Goal: Task Accomplishment & Management: Use online tool/utility

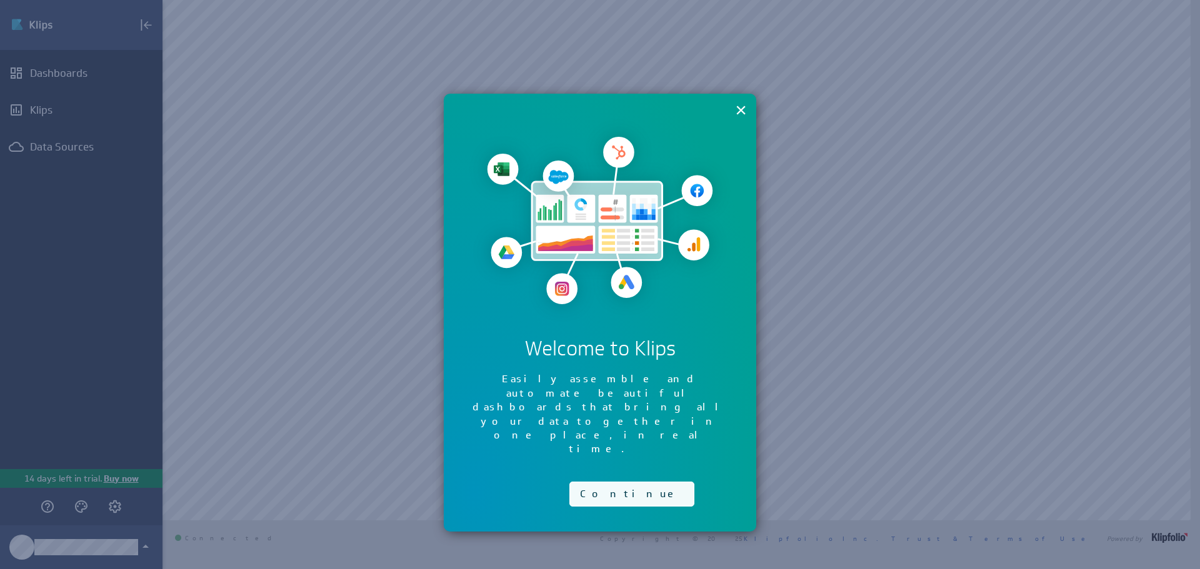
click at [611, 482] on button "Continue" at bounding box center [631, 494] width 125 height 25
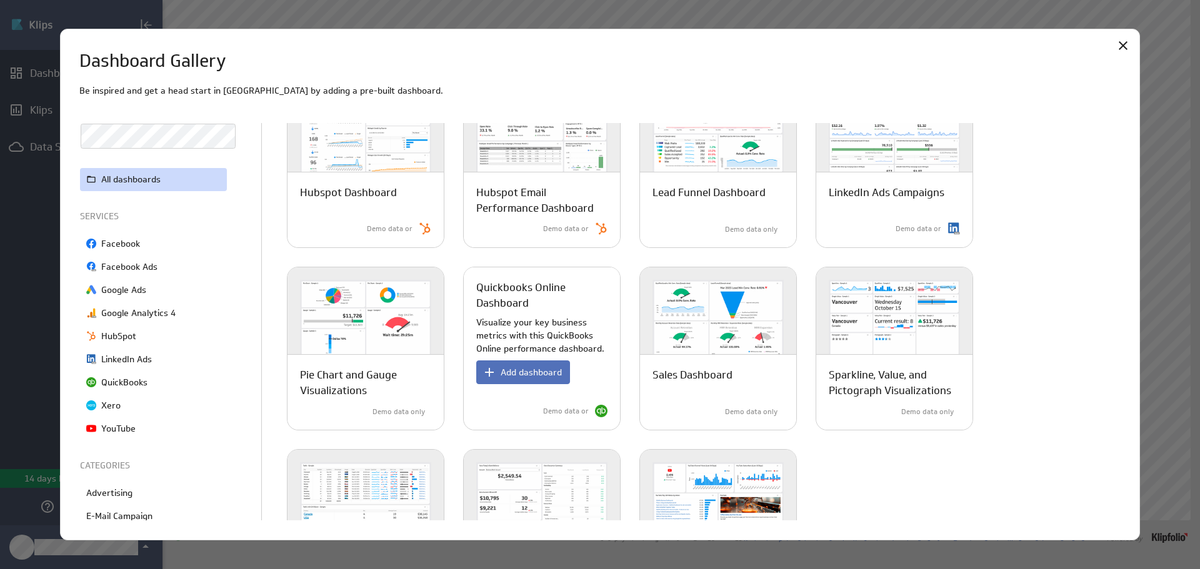
scroll to position [500, 0]
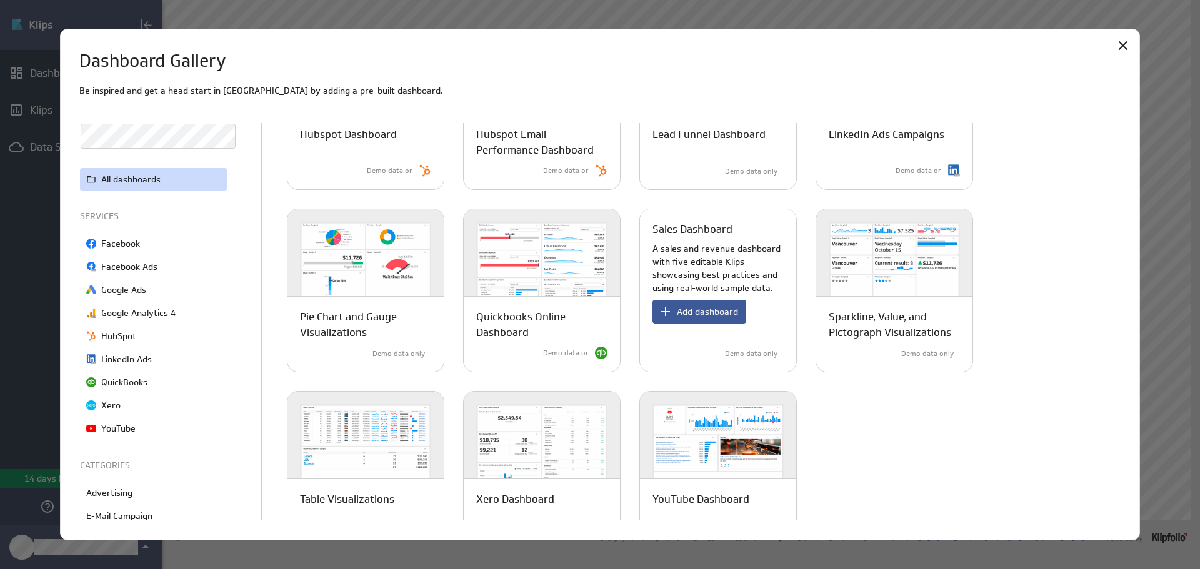
click at [706, 312] on span "Add dashboard" at bounding box center [707, 311] width 61 height 11
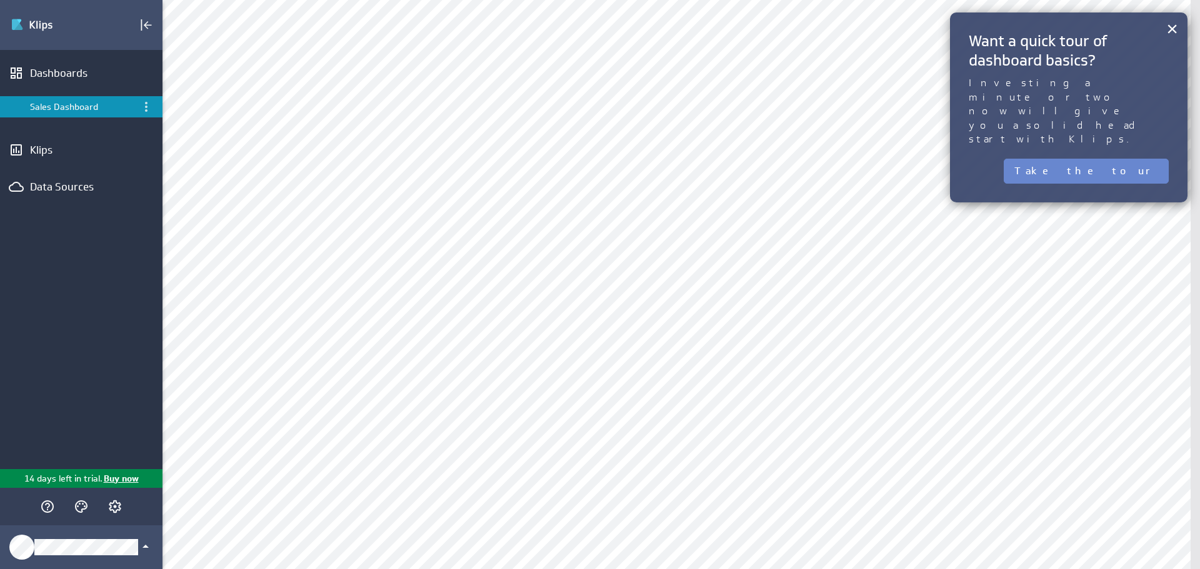
click at [1154, 159] on button "Take the tour" at bounding box center [1086, 171] width 165 height 25
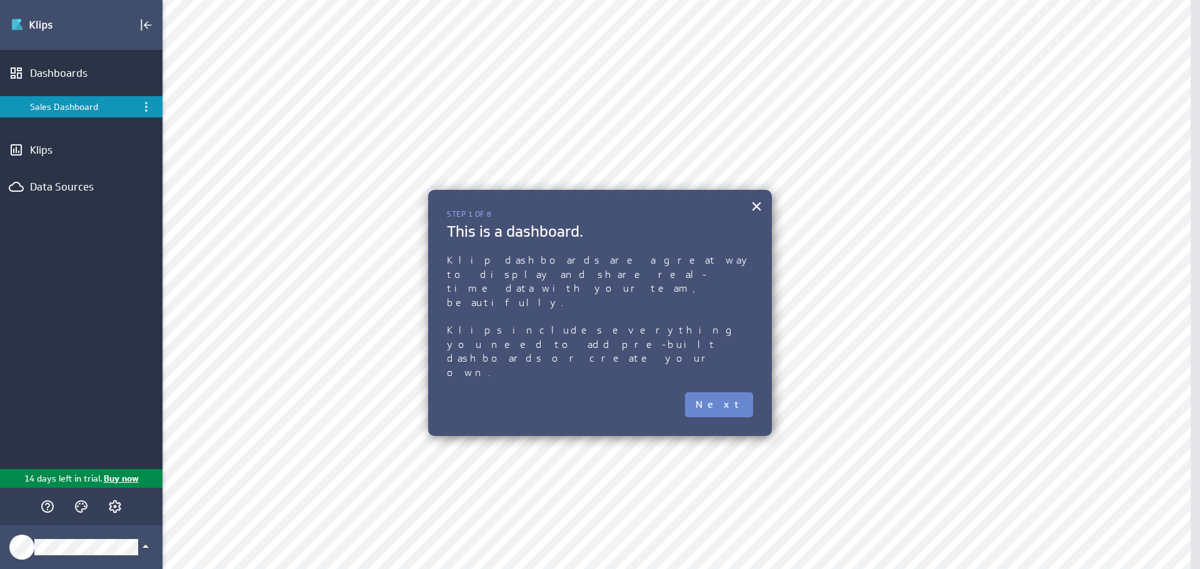
click at [728, 392] on button "Next" at bounding box center [719, 404] width 68 height 25
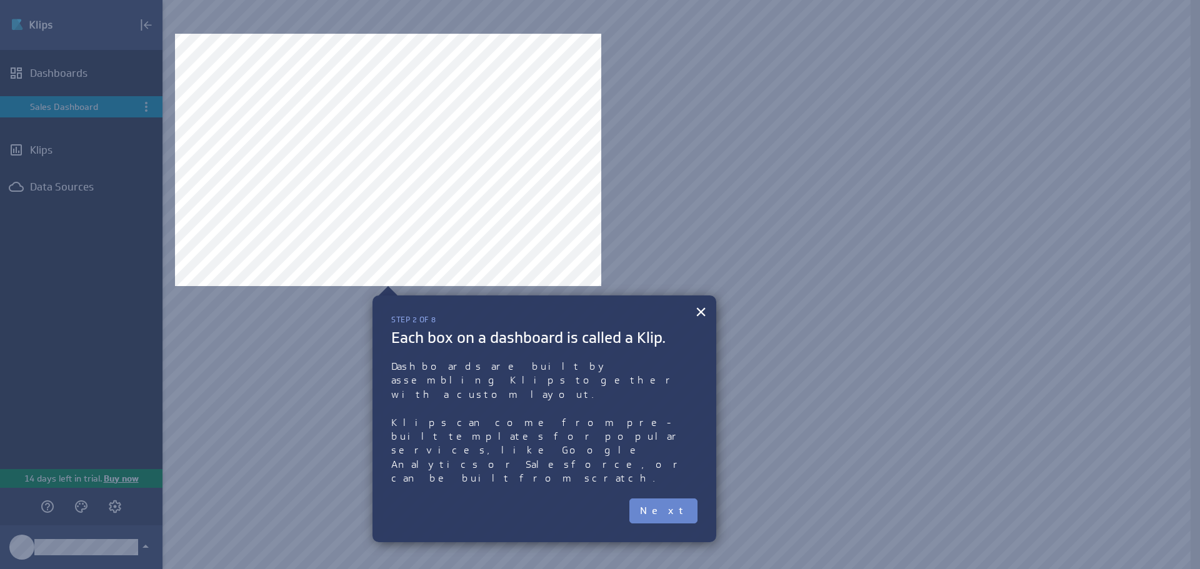
click at [689, 499] on button "Next" at bounding box center [663, 511] width 68 height 25
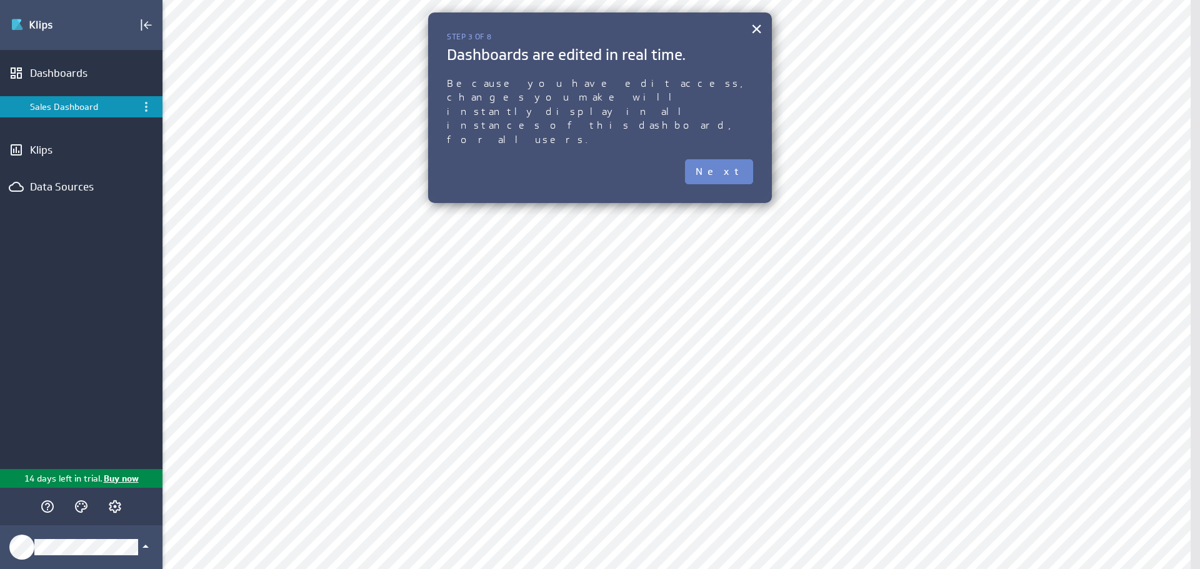
click at [727, 159] on button "Next" at bounding box center [719, 171] width 68 height 25
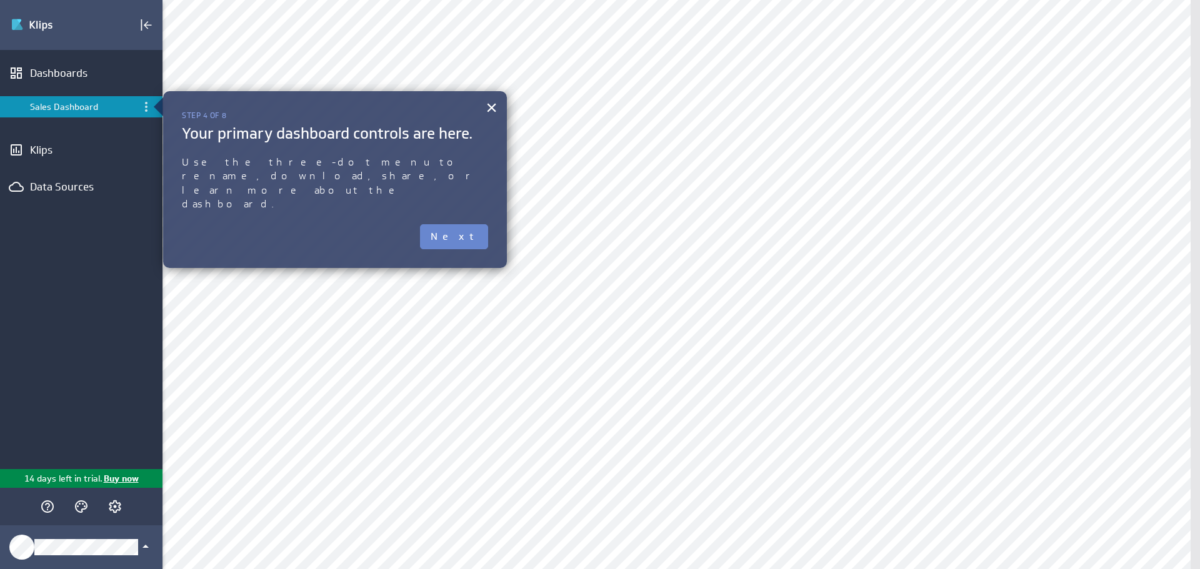
click at [471, 224] on button "Next" at bounding box center [454, 236] width 68 height 25
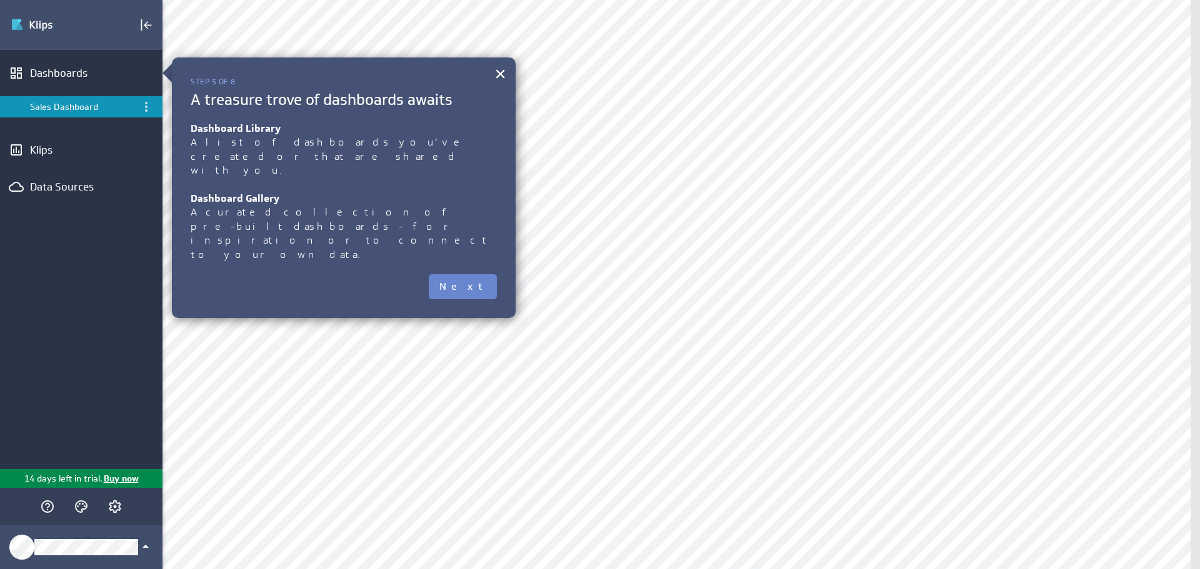
click at [469, 274] on button "Next" at bounding box center [463, 286] width 68 height 25
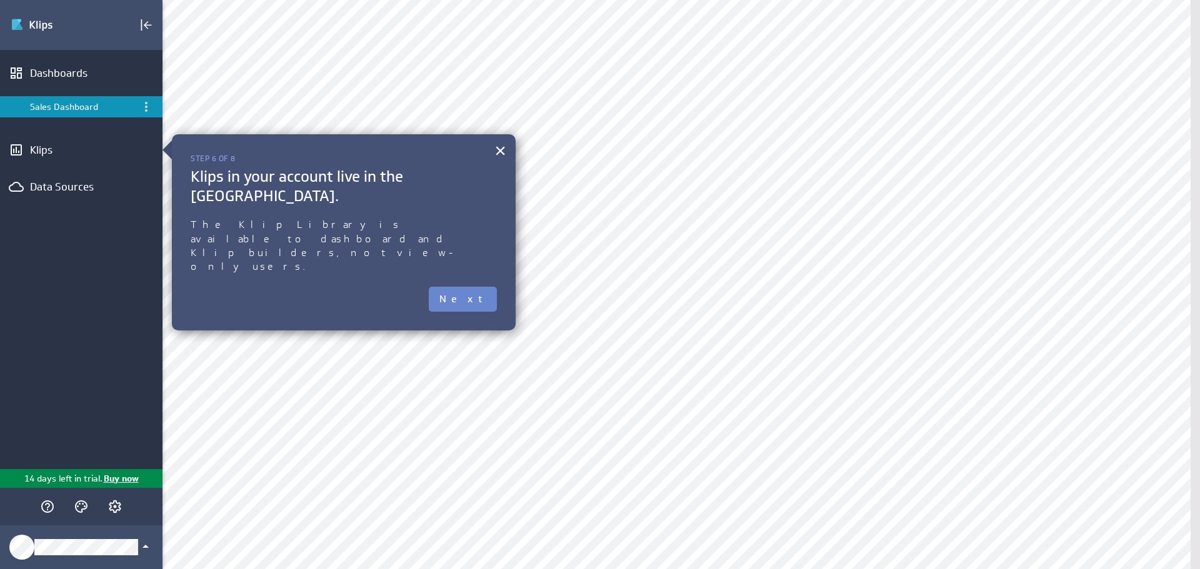
click at [472, 287] on button "Next" at bounding box center [463, 299] width 68 height 25
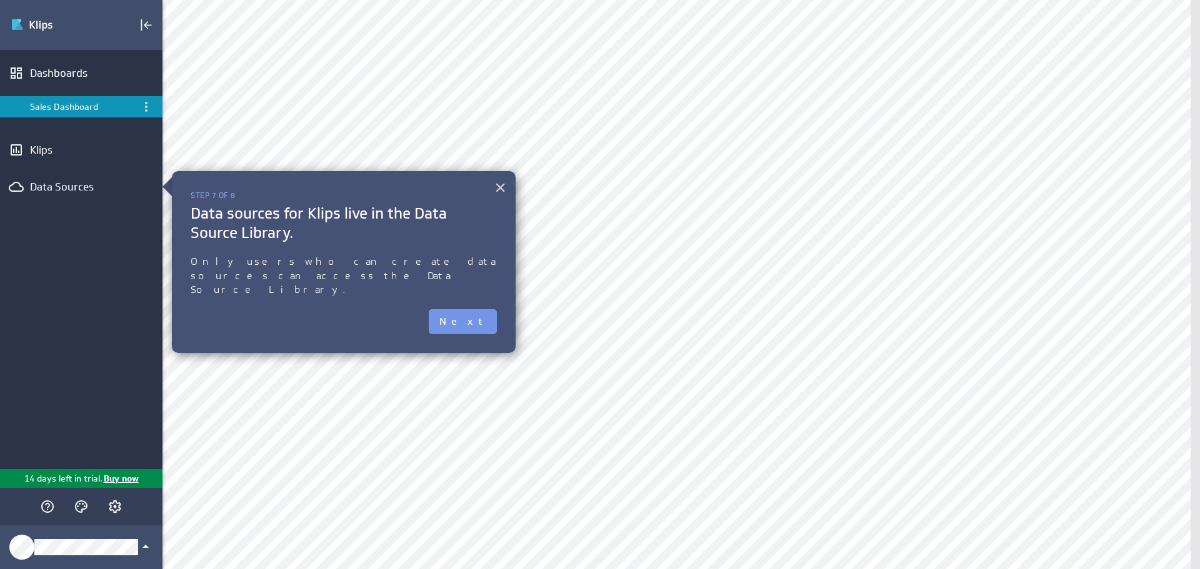
click at [499, 185] on button "×" at bounding box center [500, 187] width 12 height 25
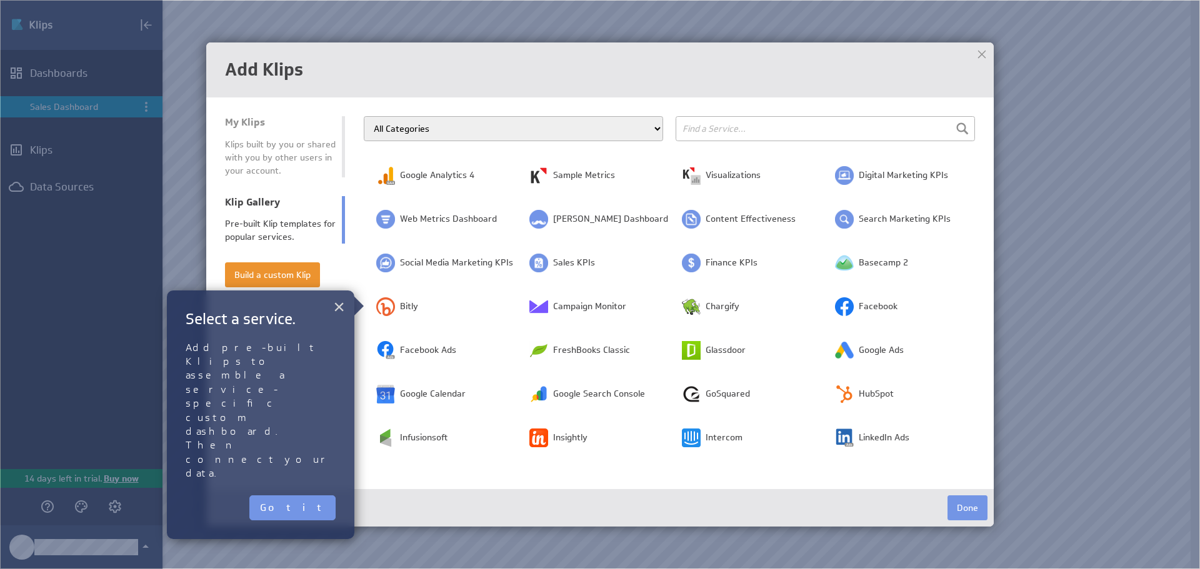
click at [340, 309] on button "×" at bounding box center [339, 306] width 12 height 25
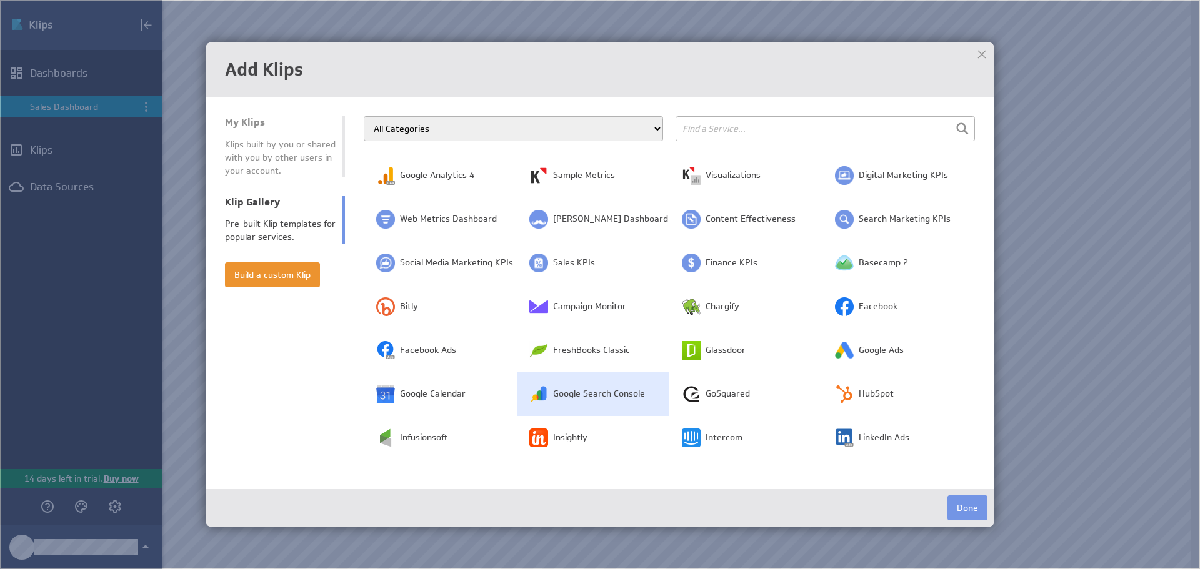
click at [624, 399] on span "Google Search Console" at bounding box center [599, 394] width 92 height 12
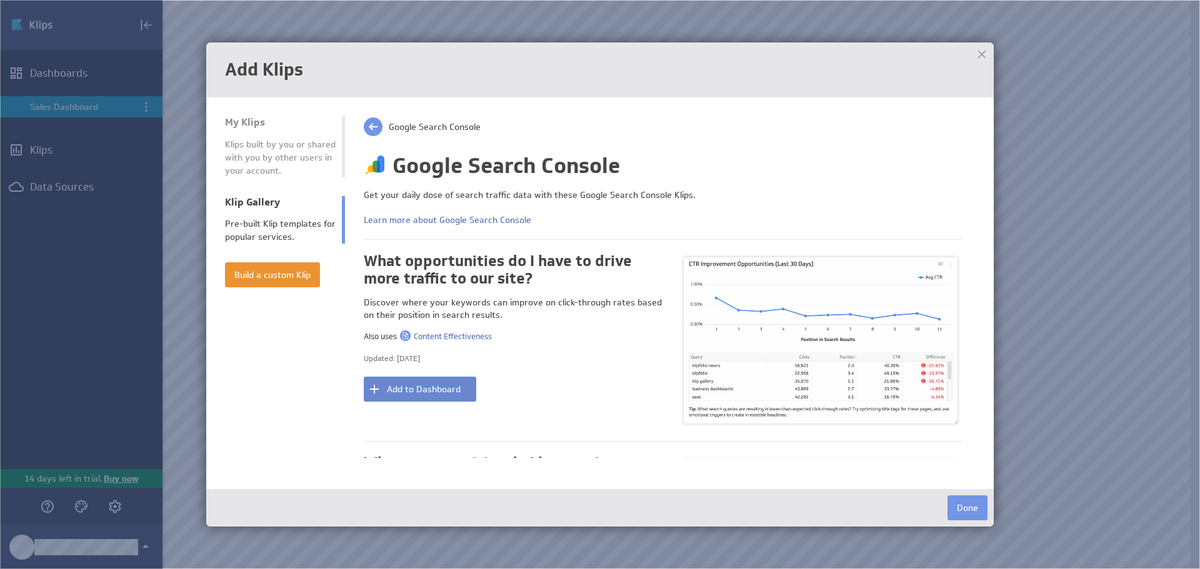
click at [456, 387] on button "Add to Dashboard" at bounding box center [420, 389] width 112 height 25
click at [971, 502] on button "Done" at bounding box center [967, 508] width 40 height 25
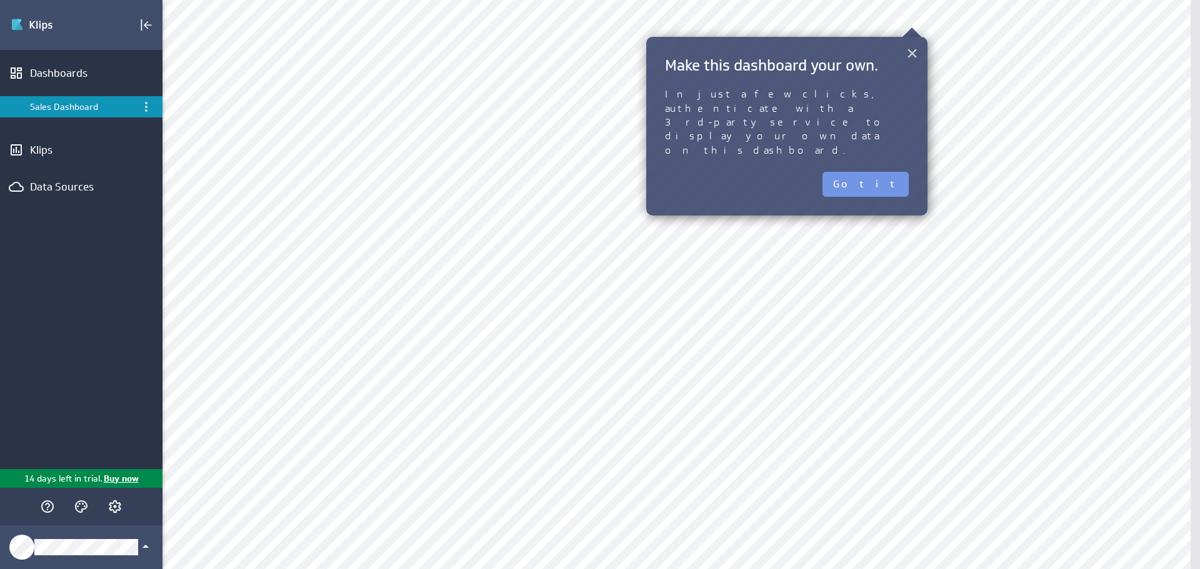
click at [910, 57] on button "×" at bounding box center [912, 53] width 12 height 25
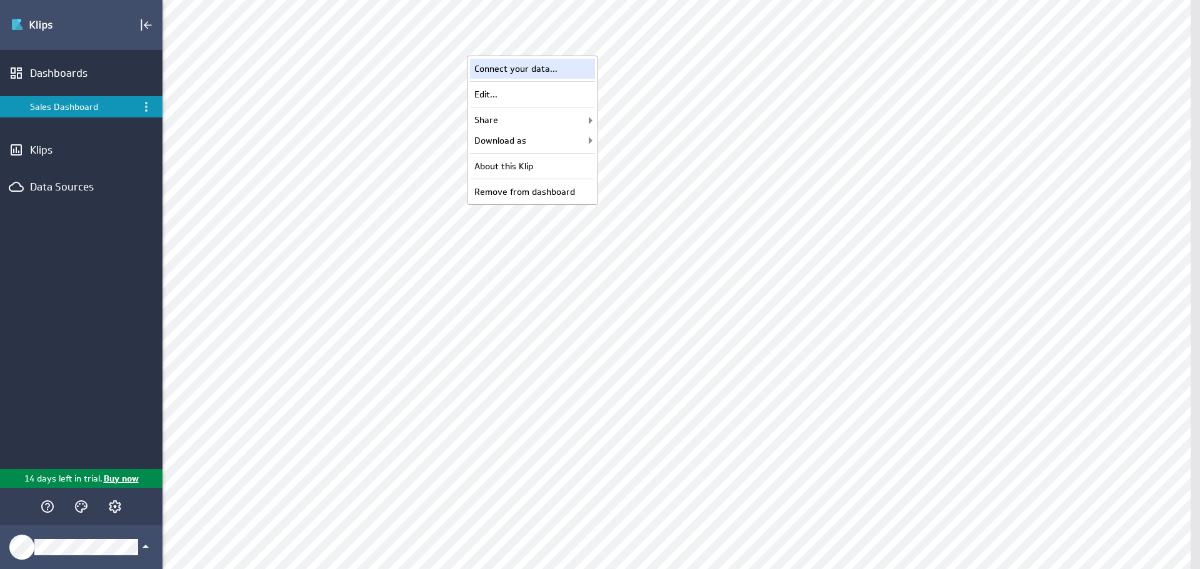
click at [569, 63] on div "Connect your data..." at bounding box center [532, 69] width 125 height 20
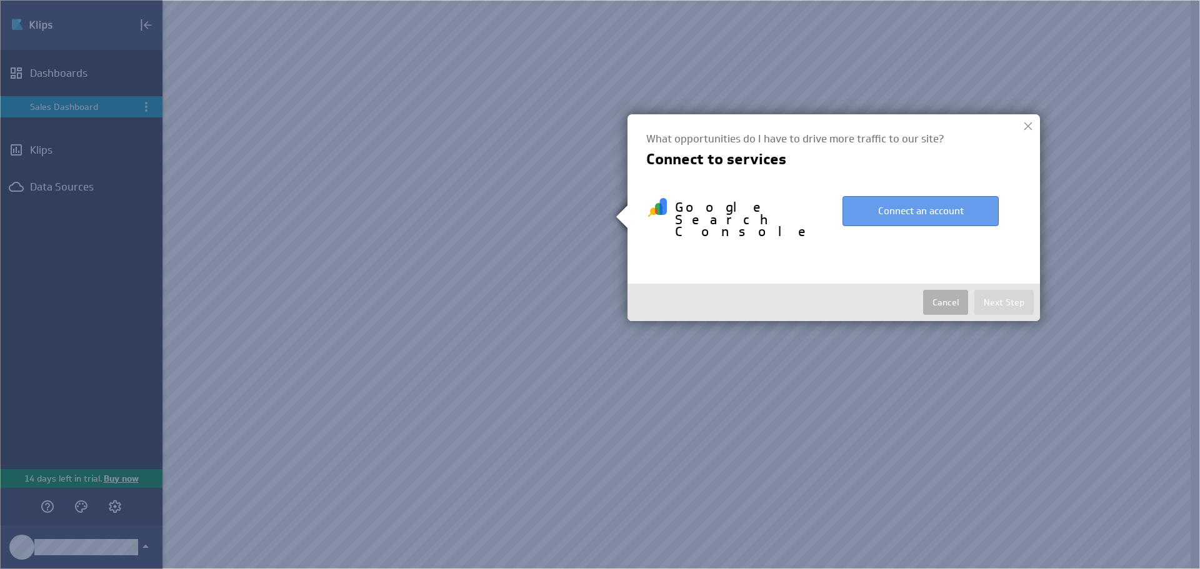
click at [960, 212] on button "Connect an account" at bounding box center [920, 211] width 156 height 30
select select "f2ff6484f4e18ba09e93fbd9295450a5"
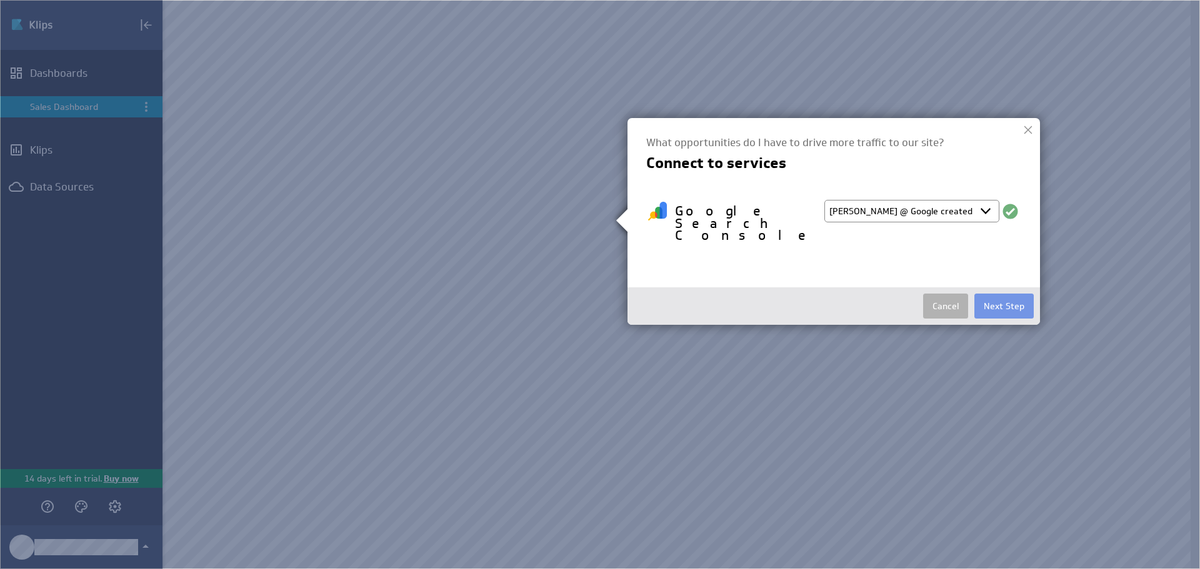
click at [981, 215] on select "Select account Susanne @ Google created Oct 05, 2025 at 3:21 AM EDT + Connect n…" at bounding box center [911, 211] width 175 height 22
click at [1005, 294] on button "Next Step" at bounding box center [1003, 306] width 59 height 25
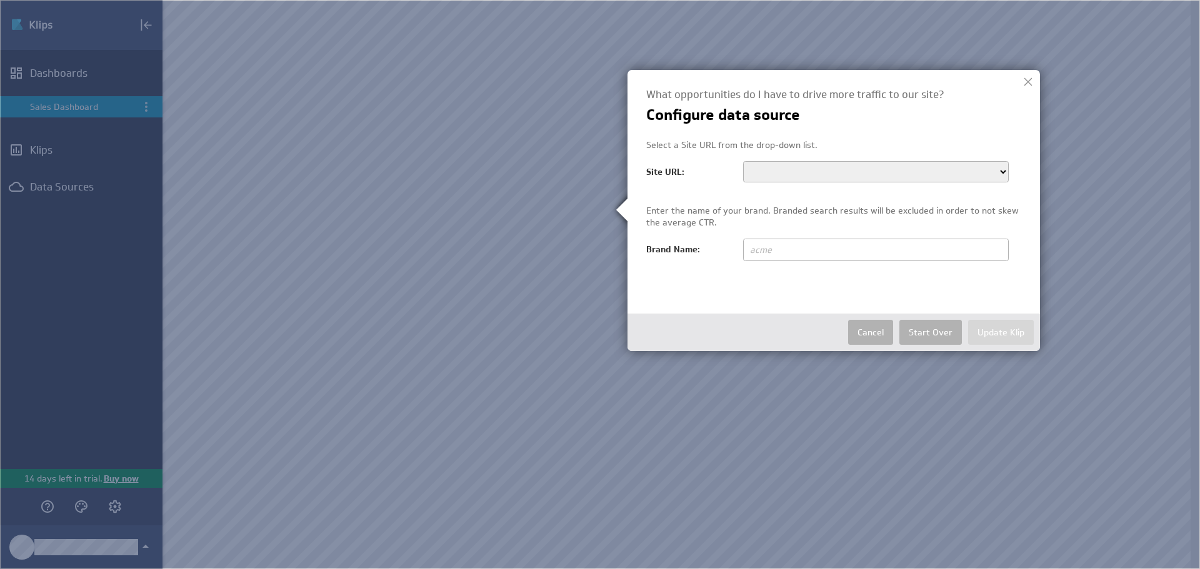
click at [885, 174] on select "https://komplettglass.no/ http://tidlosdesign.no/ http://www.gulvlakk.no/ https…" at bounding box center [876, 171] width 266 height 21
select select "http://tidlosdesign.no/"
click at [743, 161] on select "https://komplettglass.no/ http://tidlosdesign.no/ http://www.gulvlakk.no/ https…" at bounding box center [876, 171] width 266 height 21
click at [912, 246] on input "text" at bounding box center [876, 250] width 266 height 22
type input "Tidløs Design"
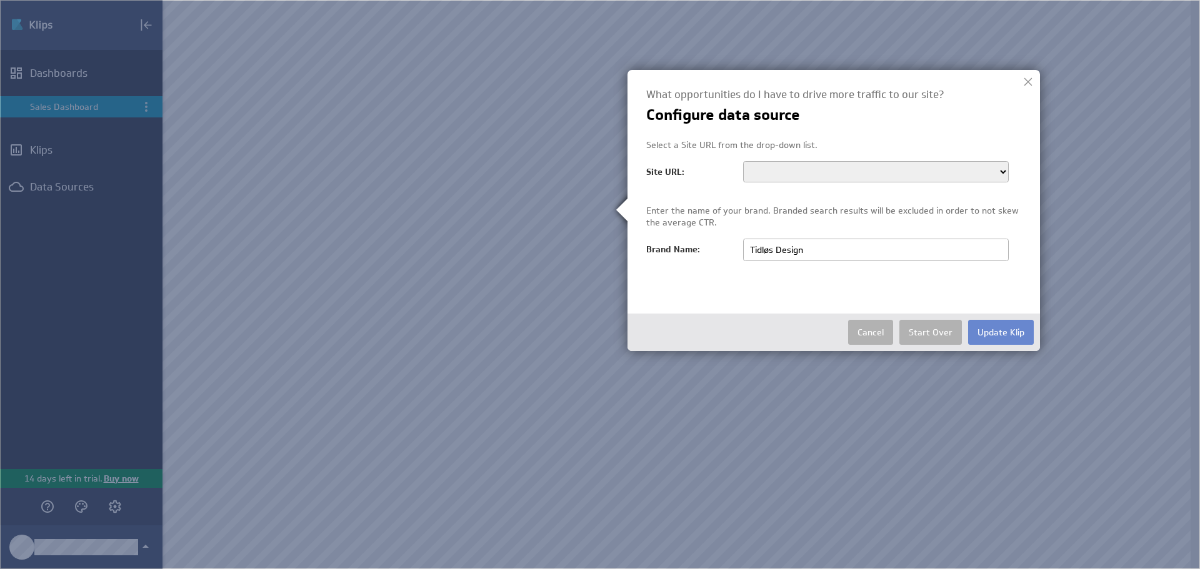
click at [1012, 328] on button "Update Klip" at bounding box center [1001, 332] width 66 height 25
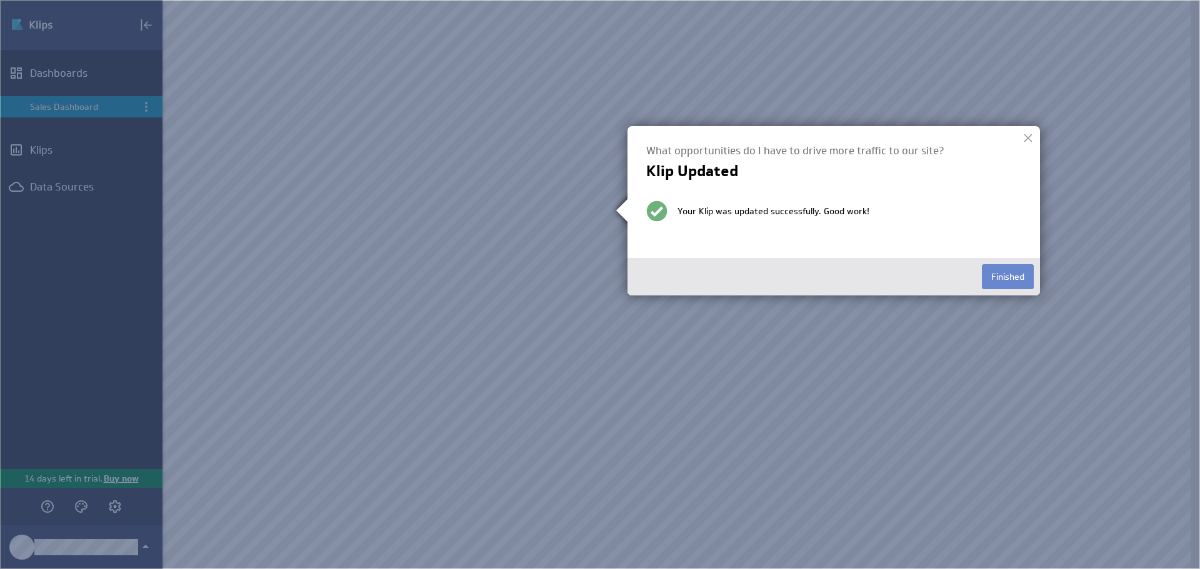
click at [1012, 275] on button "Finished" at bounding box center [1008, 276] width 52 height 25
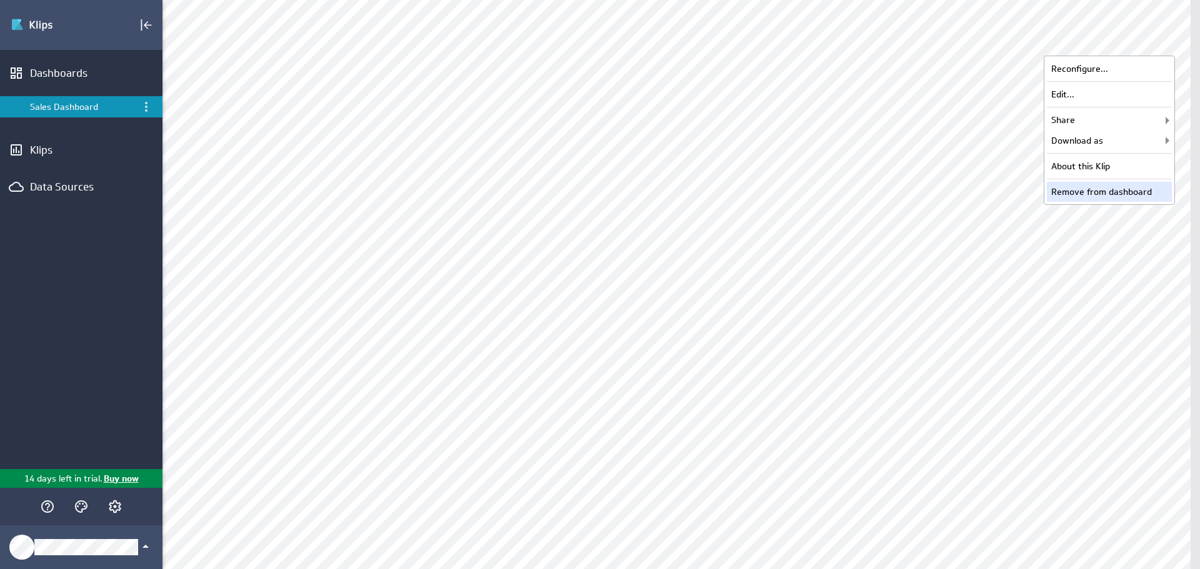
click at [1143, 189] on div "Remove from dashboard" at bounding box center [1109, 192] width 125 height 20
click at [1148, 187] on div "Remove from dashboard" at bounding box center [1109, 192] width 125 height 20
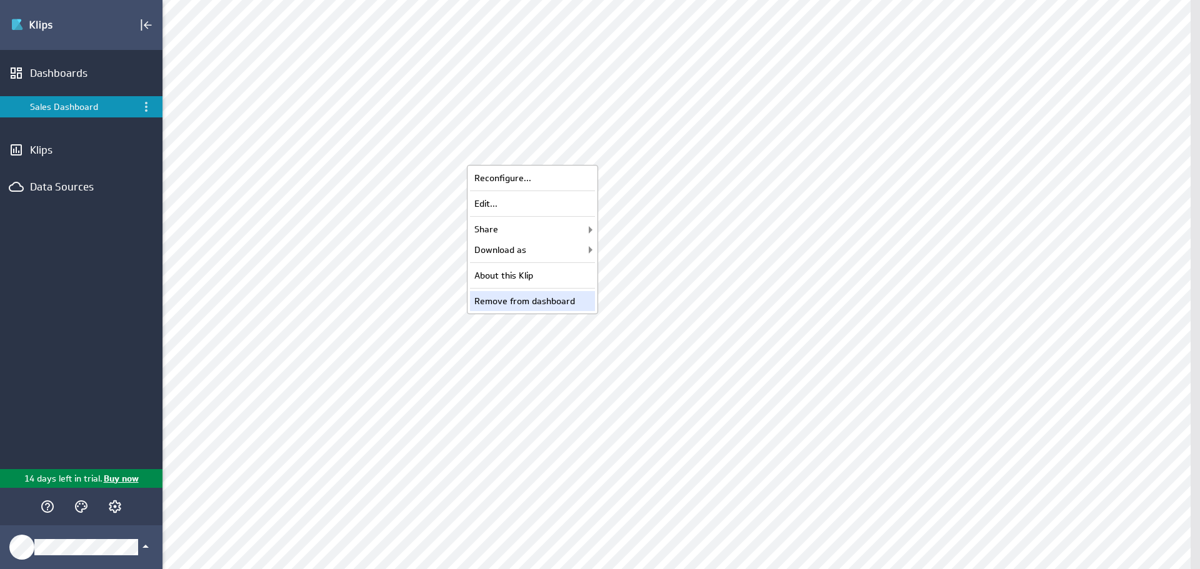
click at [566, 298] on div "Remove from dashboard" at bounding box center [532, 301] width 125 height 20
click at [580, 302] on div "Remove from dashboard" at bounding box center [532, 301] width 125 height 20
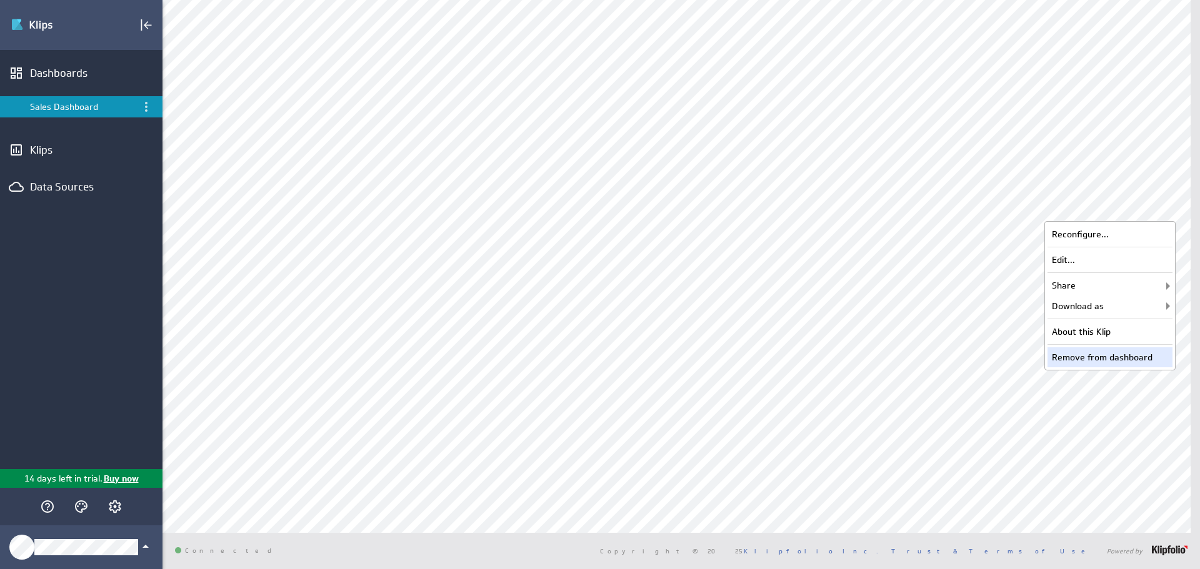
click at [1128, 357] on div "Remove from dashboard" at bounding box center [1109, 357] width 125 height 20
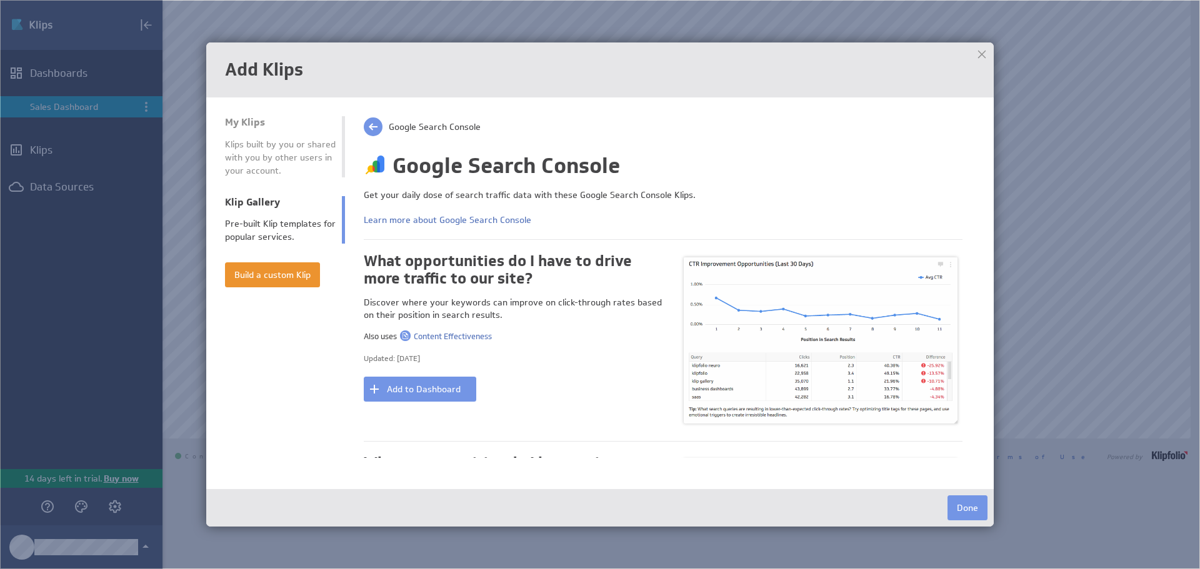
click at [377, 125] on span at bounding box center [373, 126] width 19 height 19
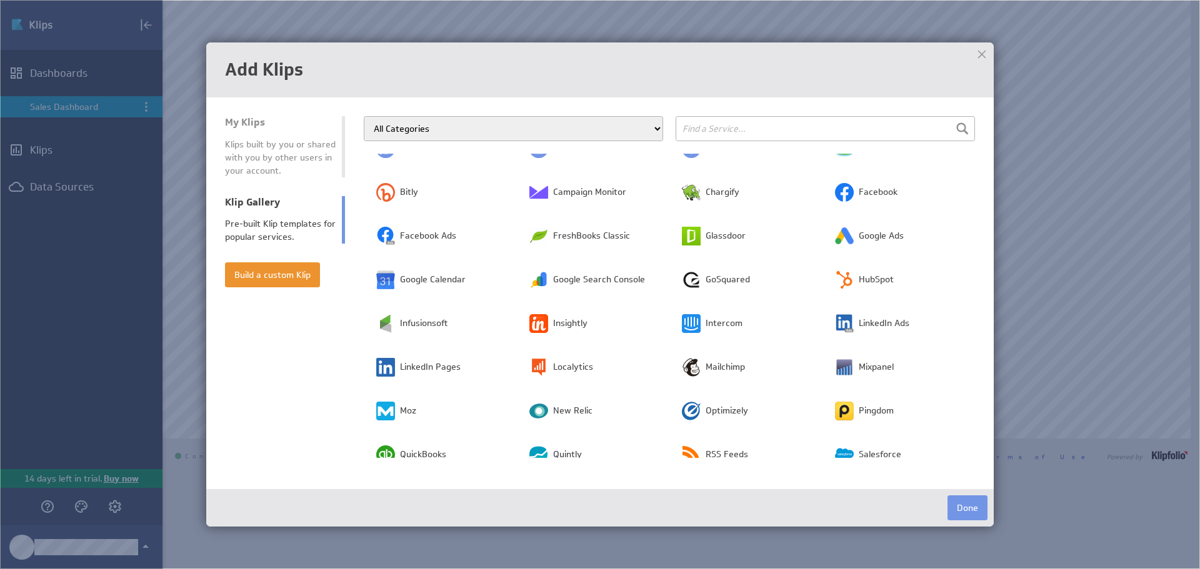
scroll to position [125, 0]
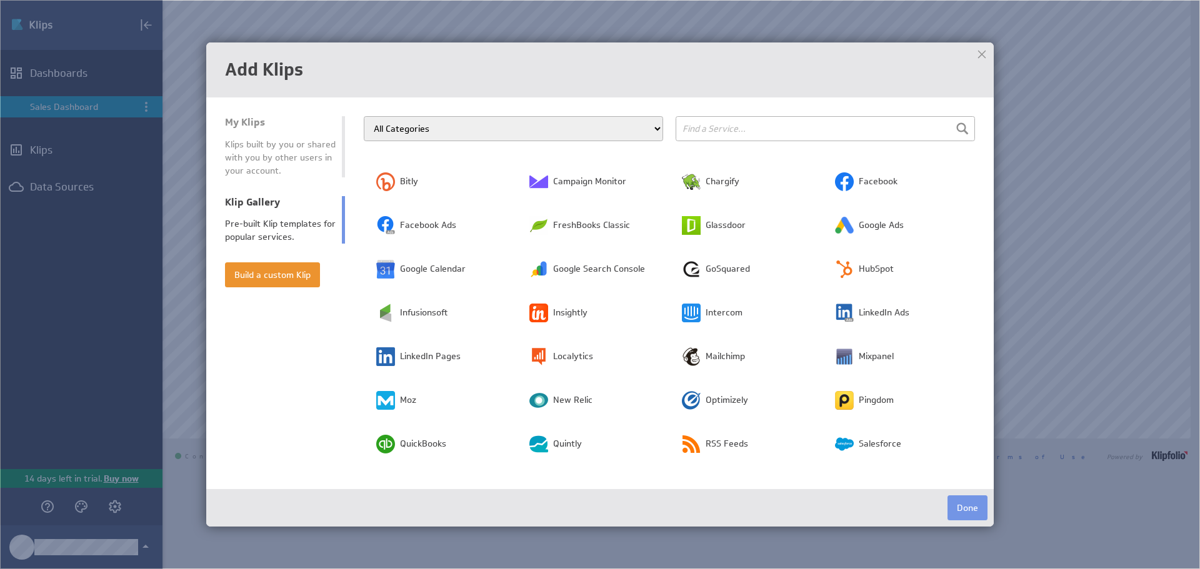
click at [718, 122] on input "text" at bounding box center [825, 128] width 299 height 25
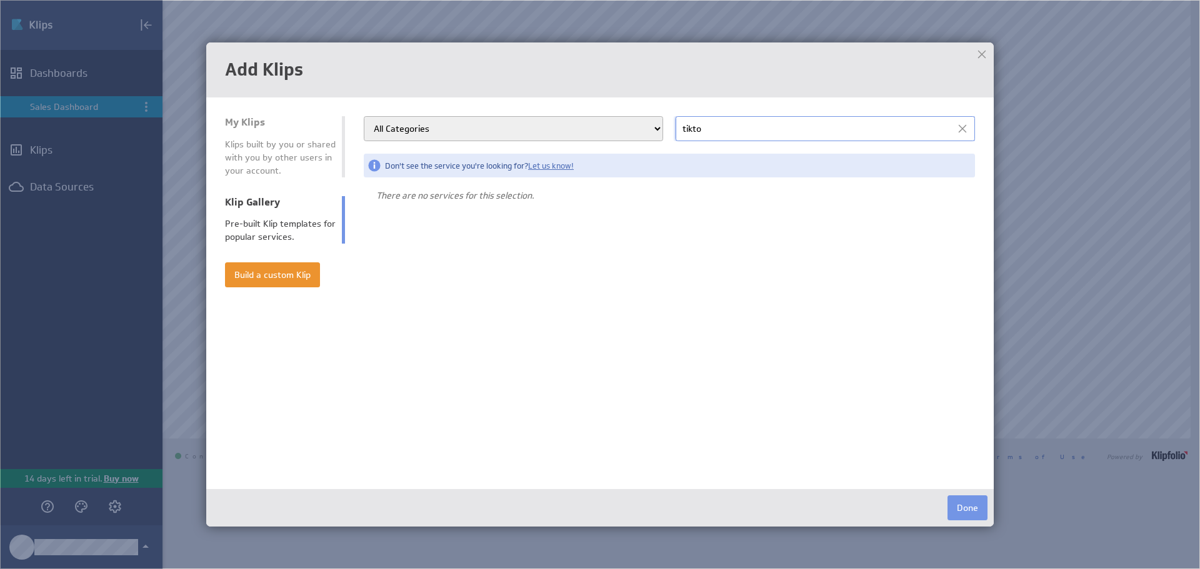
type input "tiktok"
drag, startPoint x: 730, startPoint y: 126, endPoint x: 670, endPoint y: 130, distance: 60.1
click at [670, 130] on div "Google Search Console All Categories Advertising Cloud Storage Customer Support…" at bounding box center [669, 128] width 611 height 25
type input "wordpress"
drag, startPoint x: 825, startPoint y: 137, endPoint x: 630, endPoint y: 137, distance: 195.6
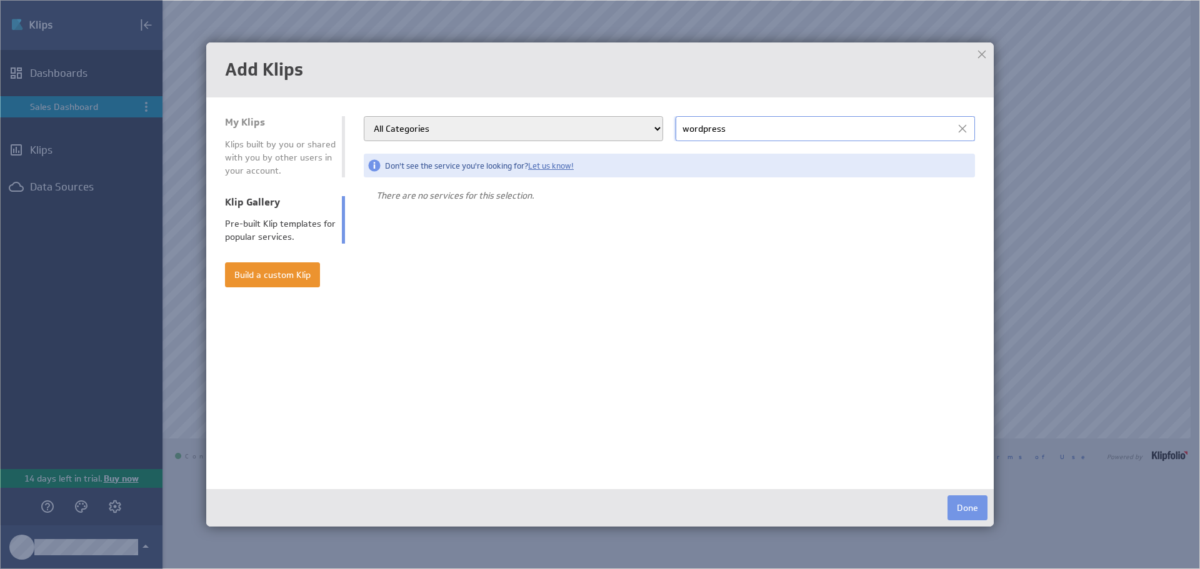
click at [630, 137] on div "Google Search Console All Categories Advertising Cloud Storage Customer Support…" at bounding box center [669, 128] width 611 height 25
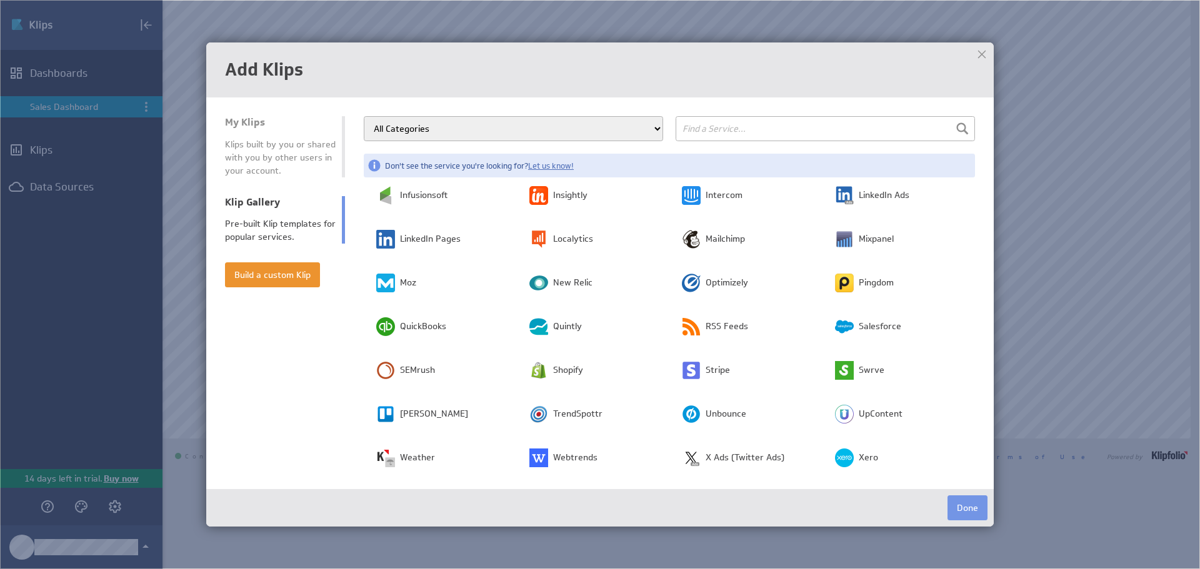
scroll to position [308, 0]
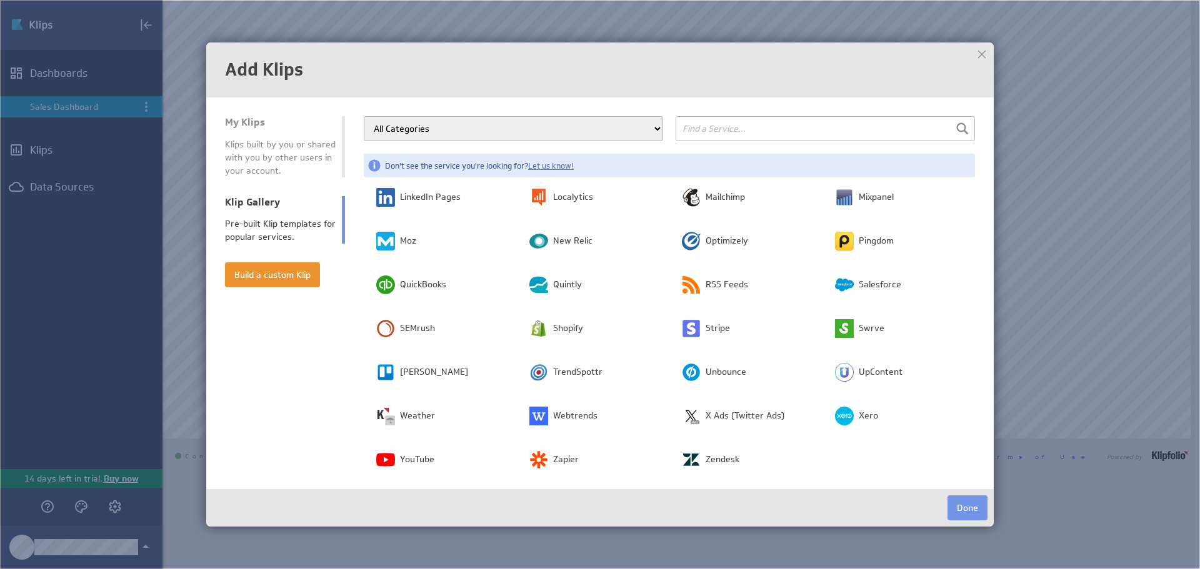
click at [657, 131] on select "All Categories Advertising Cloud Storage Customer Support Dashboard Gallery Dat…" at bounding box center [513, 128] width 299 height 25
click at [364, 116] on select "All Categories Advertising Cloud Storage Customer Support Dashboard Gallery Dat…" at bounding box center [513, 128] width 299 height 25
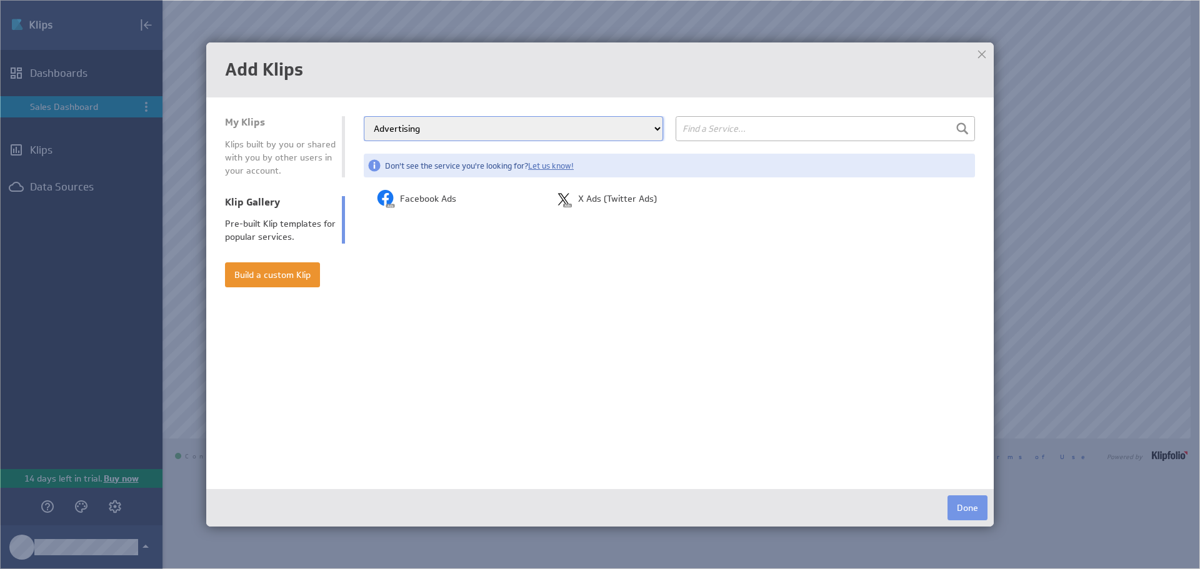
scroll to position [0, 0]
click at [652, 131] on select "All Categories Advertising Cloud Storage Customer Support Dashboard Gallery Dat…" at bounding box center [513, 128] width 299 height 25
click at [364, 116] on select "All Categories Advertising Cloud Storage Customer Support Dashboard Gallery Dat…" at bounding box center [513, 128] width 299 height 25
click at [639, 132] on select "All Categories Advertising Cloud Storage Customer Support Dashboard Gallery Dat…" at bounding box center [513, 128] width 299 height 25
click at [364, 116] on select "All Categories Advertising Cloud Storage Customer Support Dashboard Gallery Dat…" at bounding box center [513, 128] width 299 height 25
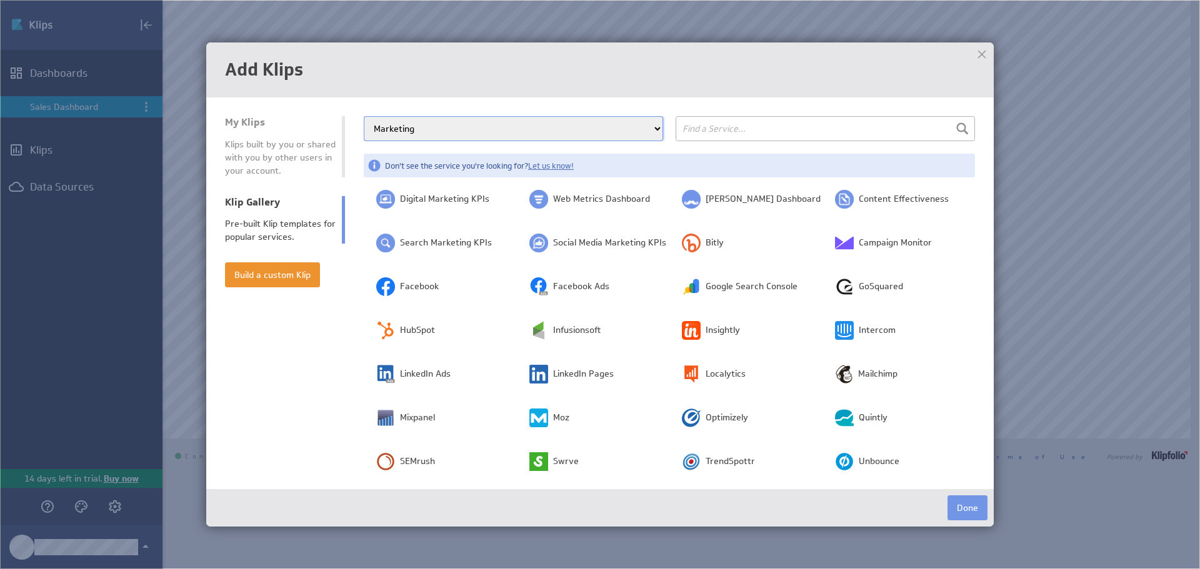
click at [635, 129] on select "All Categories Advertising Cloud Storage Customer Support Dashboard Gallery Dat…" at bounding box center [513, 128] width 299 height 25
click at [364, 116] on select "All Categories Advertising Cloud Storage Customer Support Dashboard Gallery Dat…" at bounding box center [513, 128] width 299 height 25
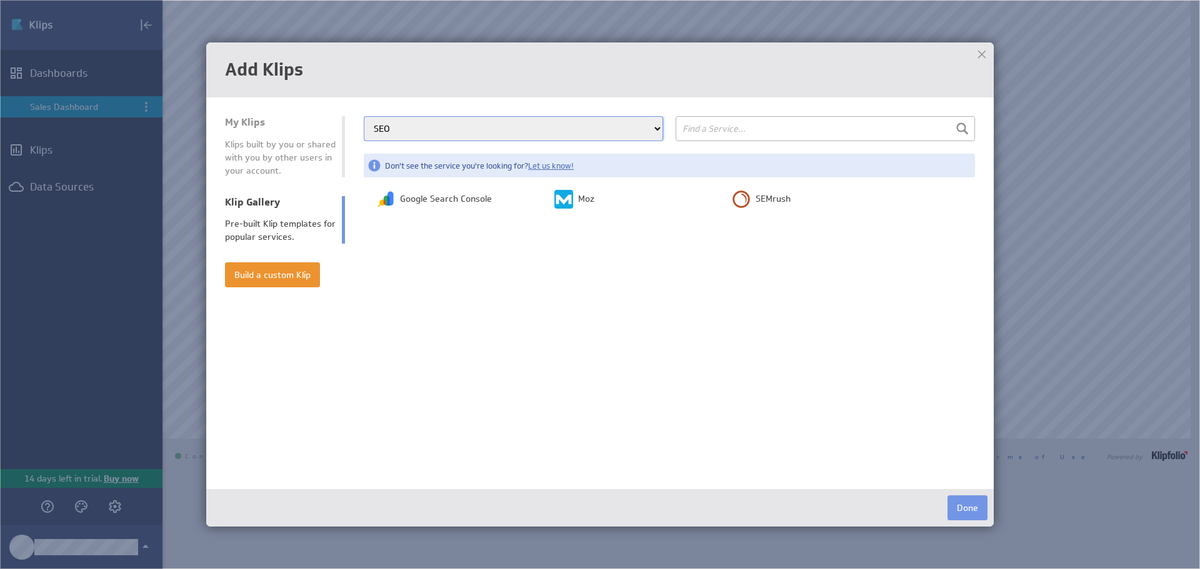
click at [652, 129] on select "All Categories Advertising Cloud Storage Customer Support Dashboard Gallery Dat…" at bounding box center [513, 128] width 299 height 25
select select "social_media"
click at [364, 116] on select "All Categories Advertising Cloud Storage Customer Support Dashboard Gallery Dat…" at bounding box center [513, 128] width 299 height 25
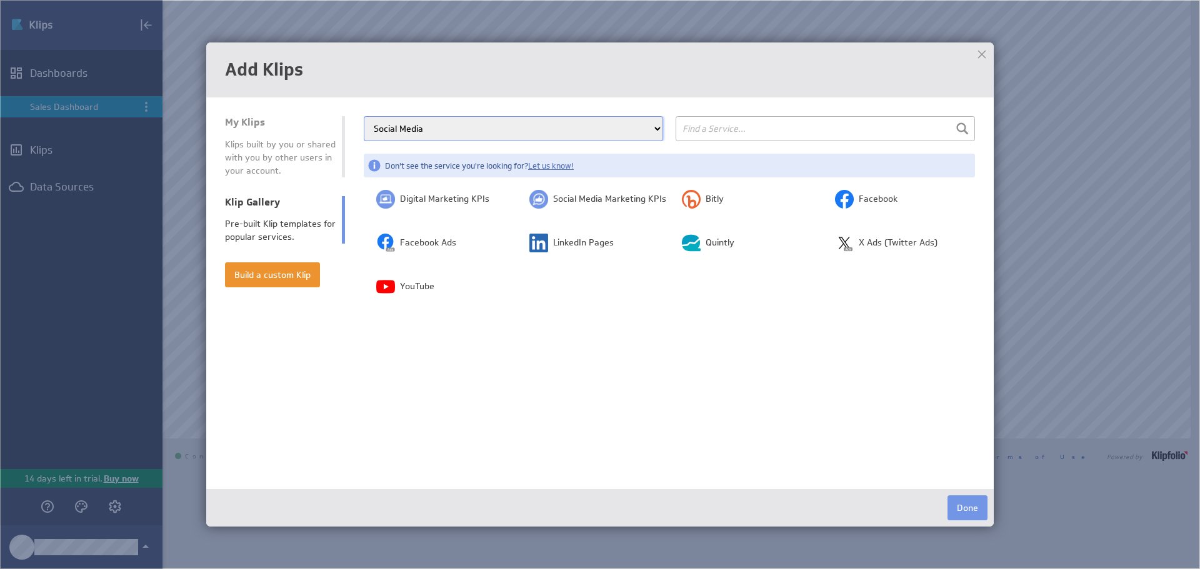
click at [982, 58] on div at bounding box center [981, 54] width 19 height 19
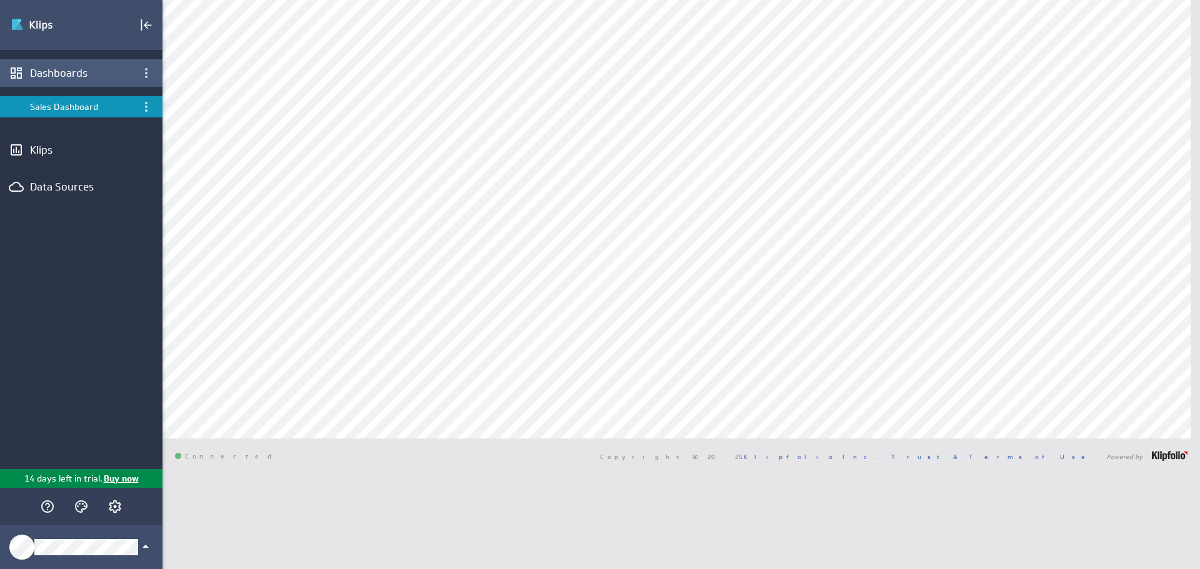
click at [72, 72] on div "Dashboards" at bounding box center [81, 73] width 102 height 14
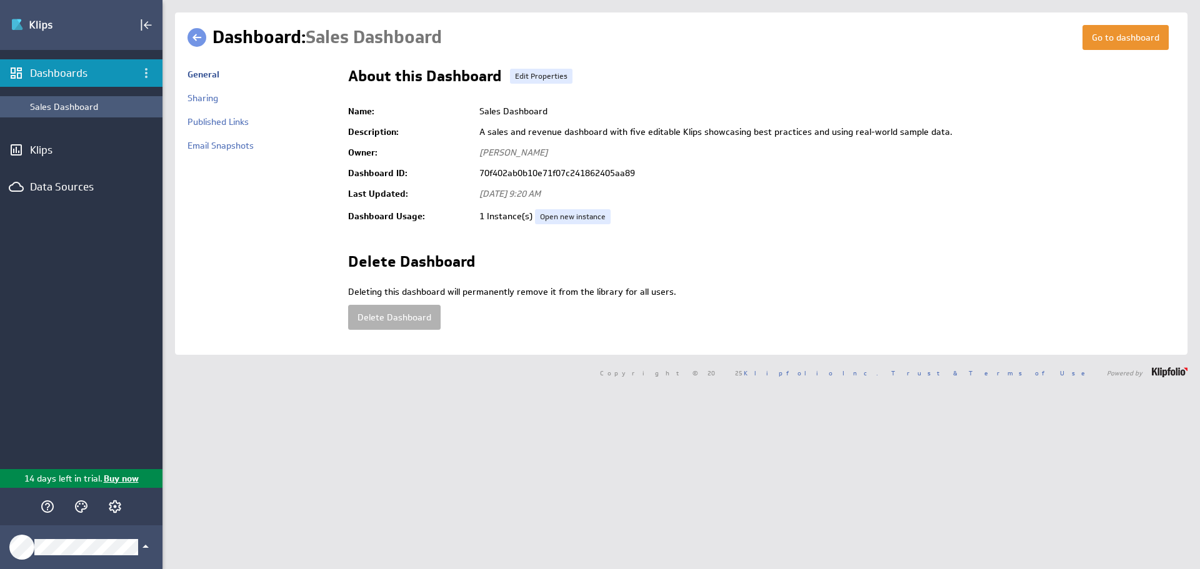
click at [73, 103] on div "Sales Dashboard" at bounding box center [93, 106] width 126 height 11
